Goal: Information Seeking & Learning: Learn about a topic

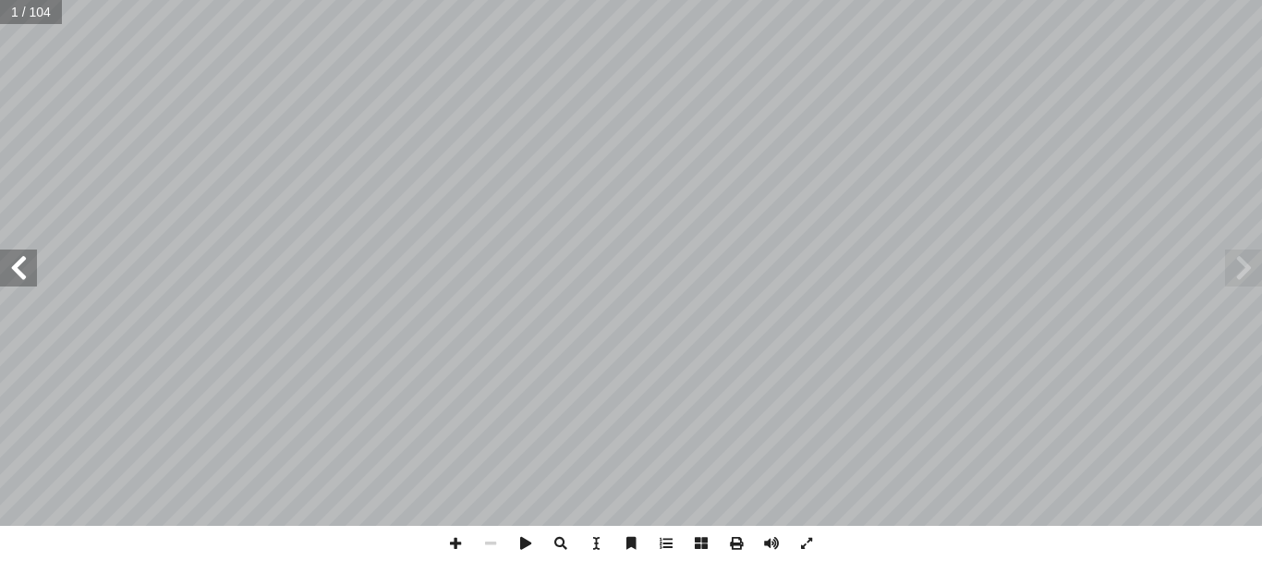
click at [3, 273] on span at bounding box center [18, 267] width 37 height 37
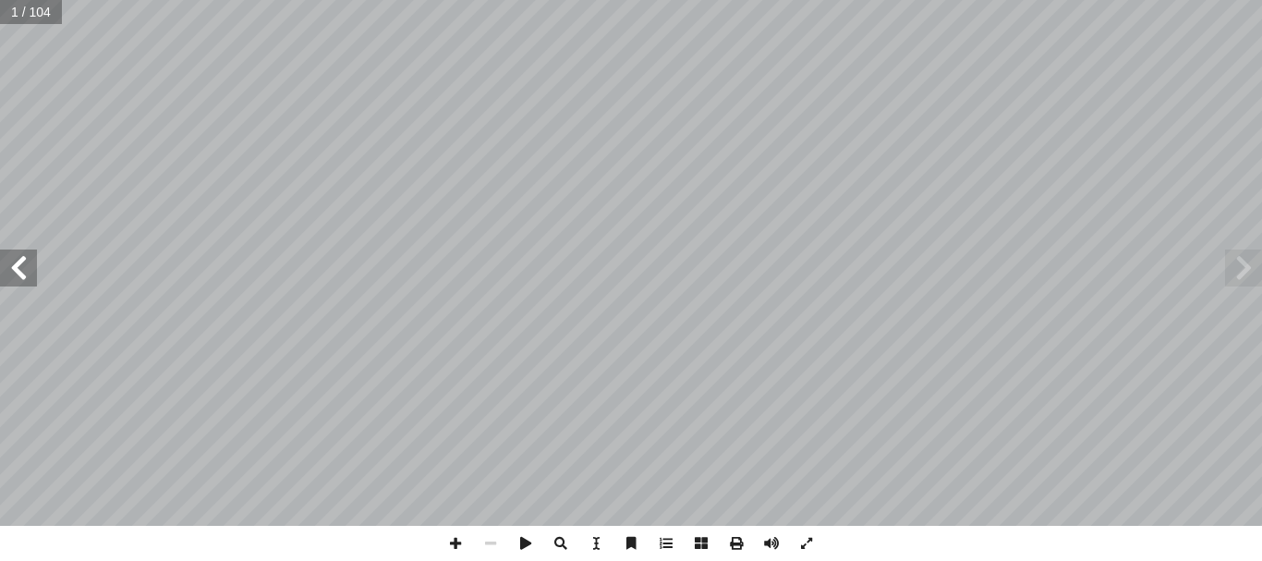
click at [3, 273] on span at bounding box center [18, 267] width 37 height 37
click at [19, 261] on span at bounding box center [18, 267] width 37 height 37
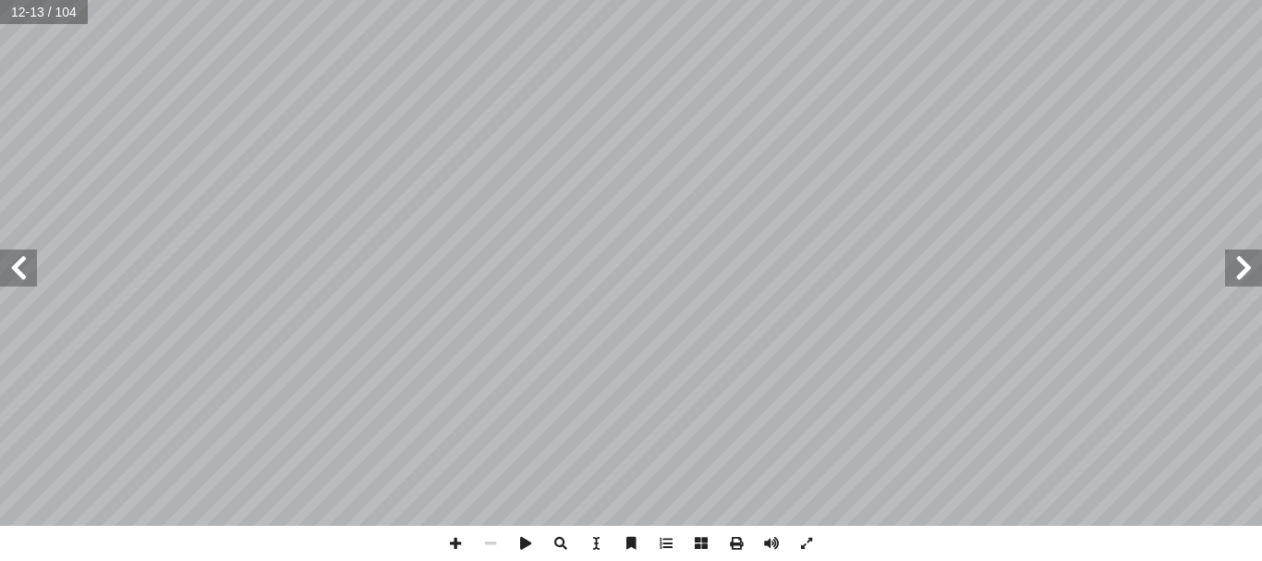
click at [19, 261] on span at bounding box center [18, 267] width 37 height 37
click at [461, 543] on span at bounding box center [455, 543] width 35 height 35
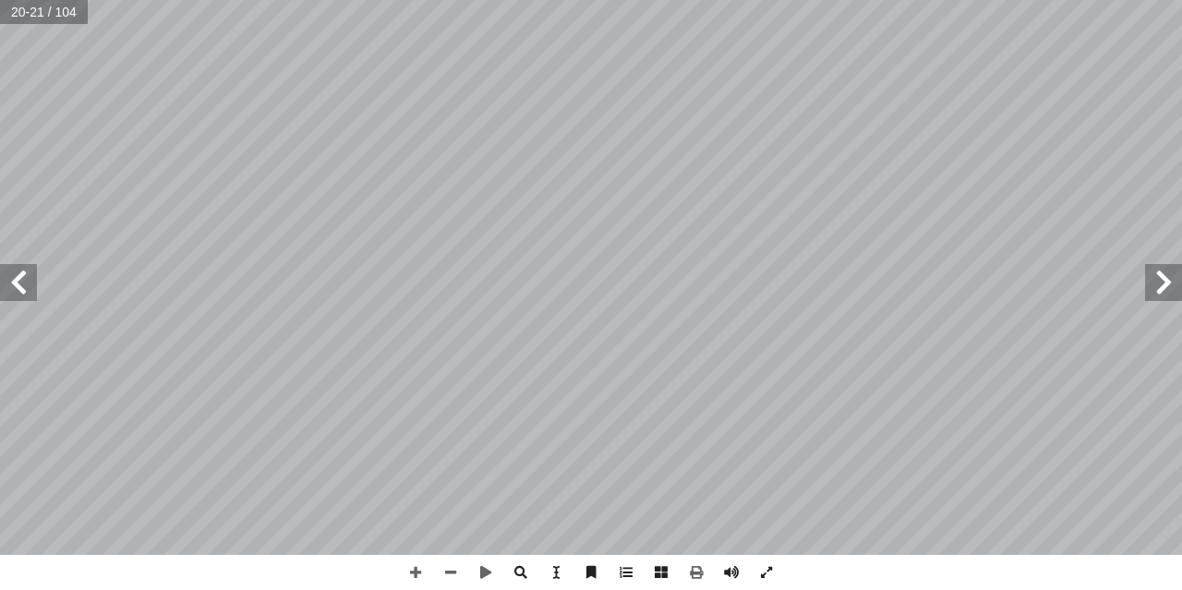
click at [11, 290] on span at bounding box center [18, 282] width 37 height 37
click at [418, 560] on span at bounding box center [415, 572] width 35 height 35
click at [19, 297] on span at bounding box center [18, 282] width 37 height 37
click at [526, 0] on html "الصفحة الرئيسية الصف الأول الصف الثاني الصف الثالث الصف الرابع الصف الخامس الصف…" at bounding box center [591, 84] width 1182 height 168
click at [802, 168] on html "الصفحة الرئيسية الصف الأول الصف الثاني الصف الثالث الصف الرابع الصف الخامس الصف…" at bounding box center [591, 84] width 1182 height 168
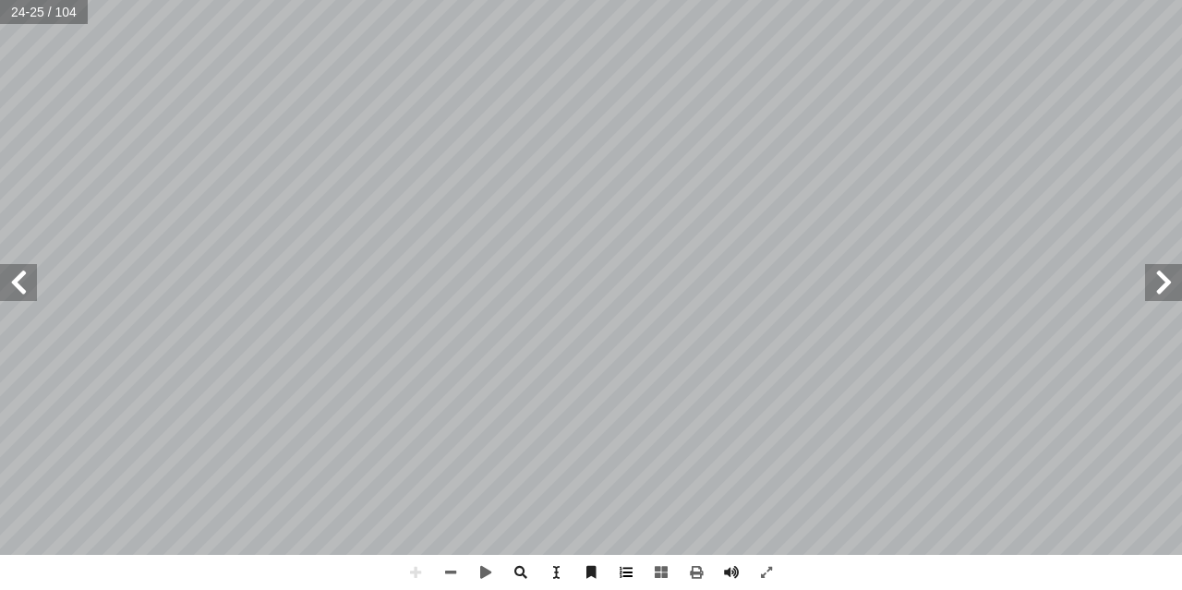
click at [624, 560] on div "20 [PERSON_NAME] :) 9 نشاط ( : ُ كمل أ ا :) نشاط (١٠ :) نشاط ([DATE] ُ جابت إ ا…" at bounding box center [591, 295] width 1182 height 590
